Goal: Navigation & Orientation: Find specific page/section

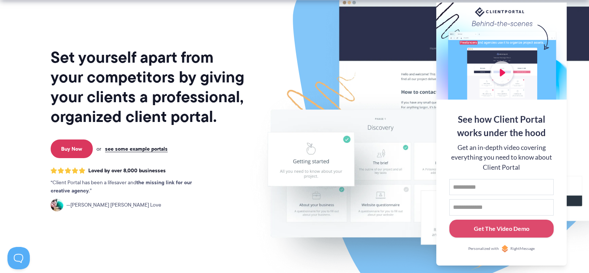
scroll to position [93, 0]
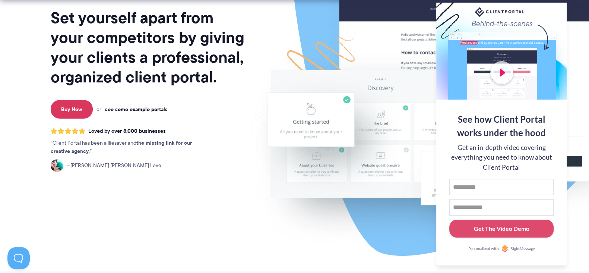
click at [146, 109] on link "see some example portals" at bounding box center [136, 109] width 63 height 7
click at [139, 108] on link "see some example portals" at bounding box center [136, 109] width 63 height 7
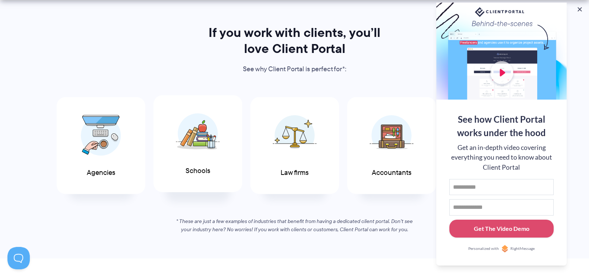
scroll to position [419, 0]
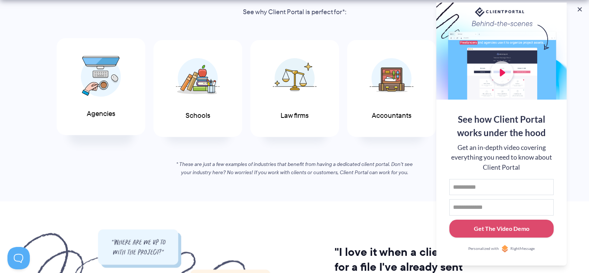
click at [110, 98] on span at bounding box center [101, 76] width 45 height 52
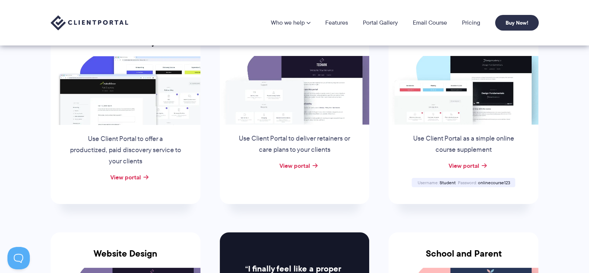
scroll to position [93, 0]
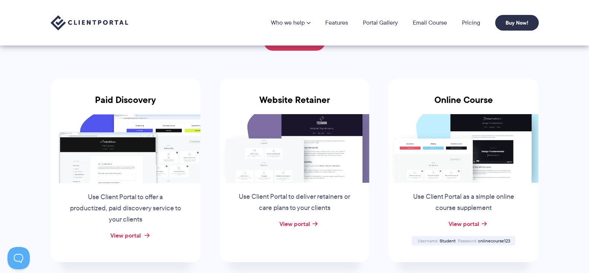
click at [140, 239] on link "View portal" at bounding box center [125, 235] width 31 height 9
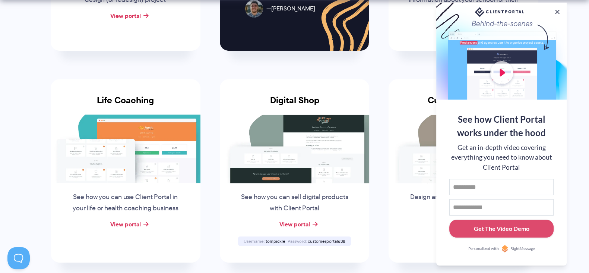
scroll to position [559, 0]
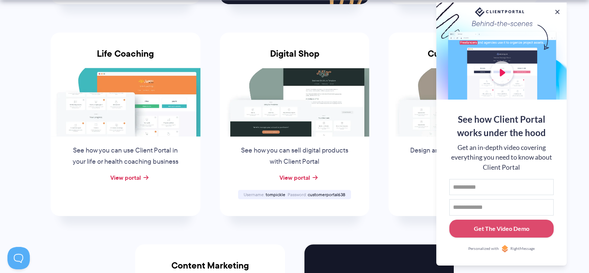
click at [143, 176] on div "View portal" at bounding box center [126, 177] width 150 height 11
click at [138, 180] on link "View portal" at bounding box center [125, 177] width 31 height 9
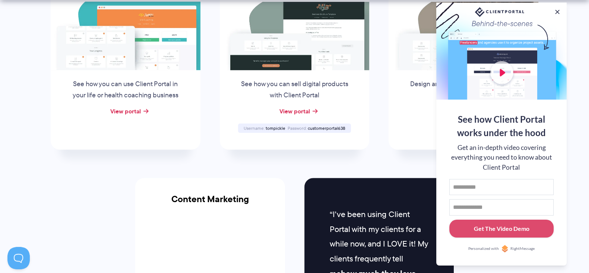
scroll to position [699, 0]
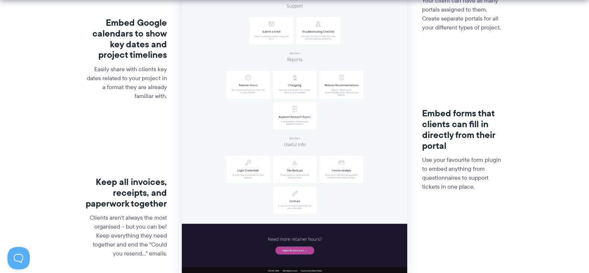
scroll to position [280, 0]
